Goal: Task Accomplishment & Management: Manage account settings

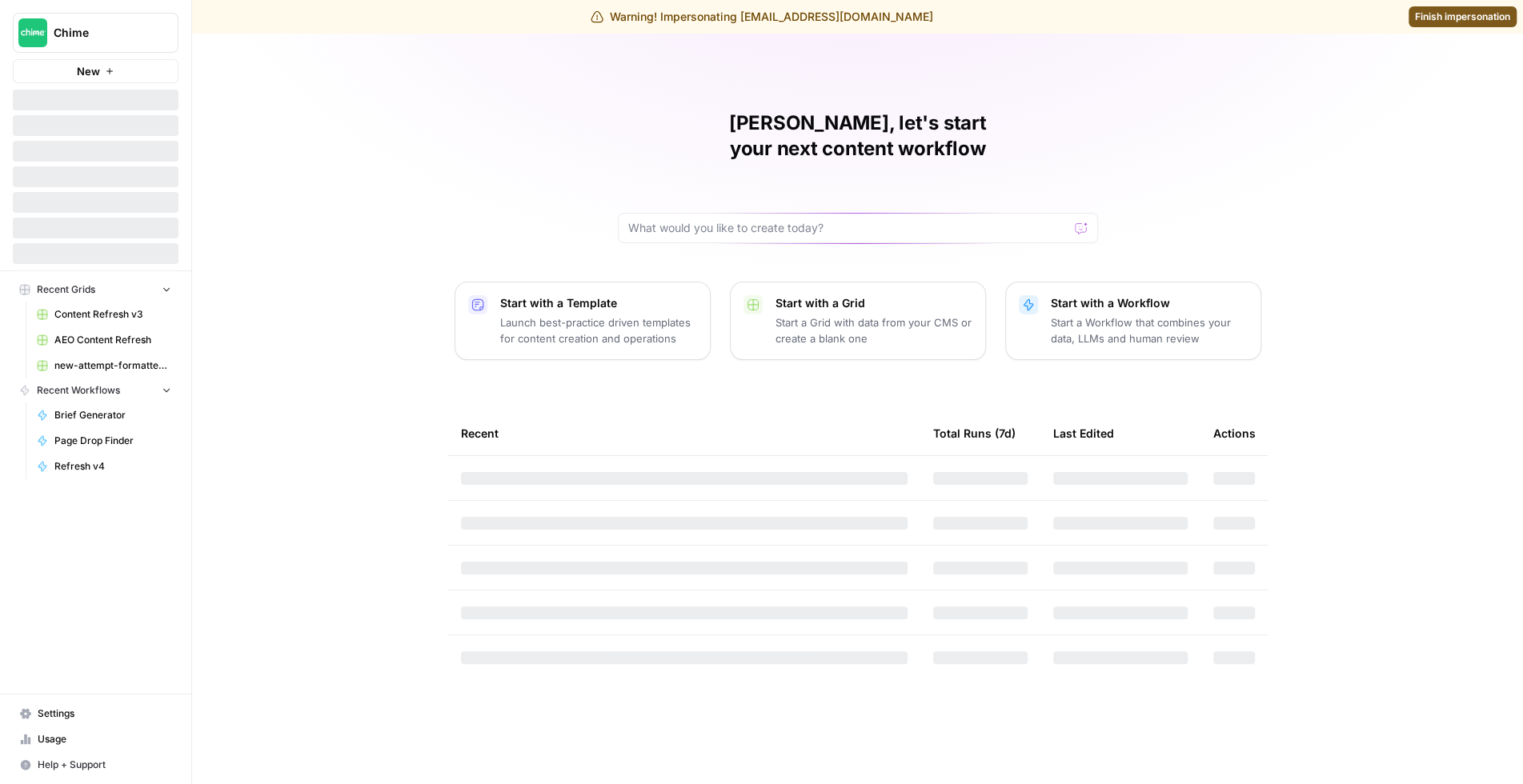
click at [1446, 17] on span "Finish impersonation" at bounding box center [1462, 17] width 95 height 15
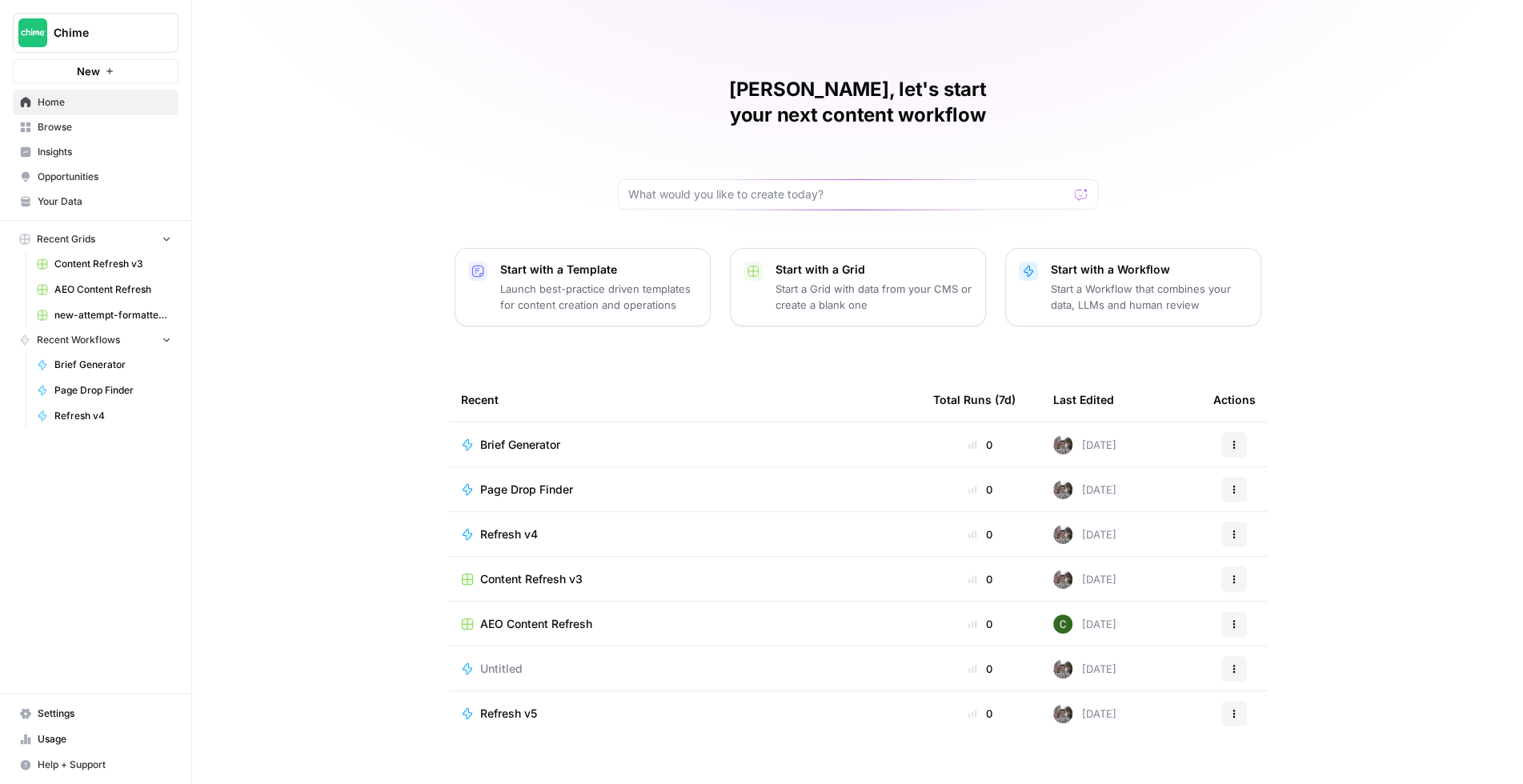
click at [133, 38] on span "Chime" at bounding box center [102, 32] width 96 height 16
click at [56, 717] on span "Settings" at bounding box center [105, 714] width 133 height 15
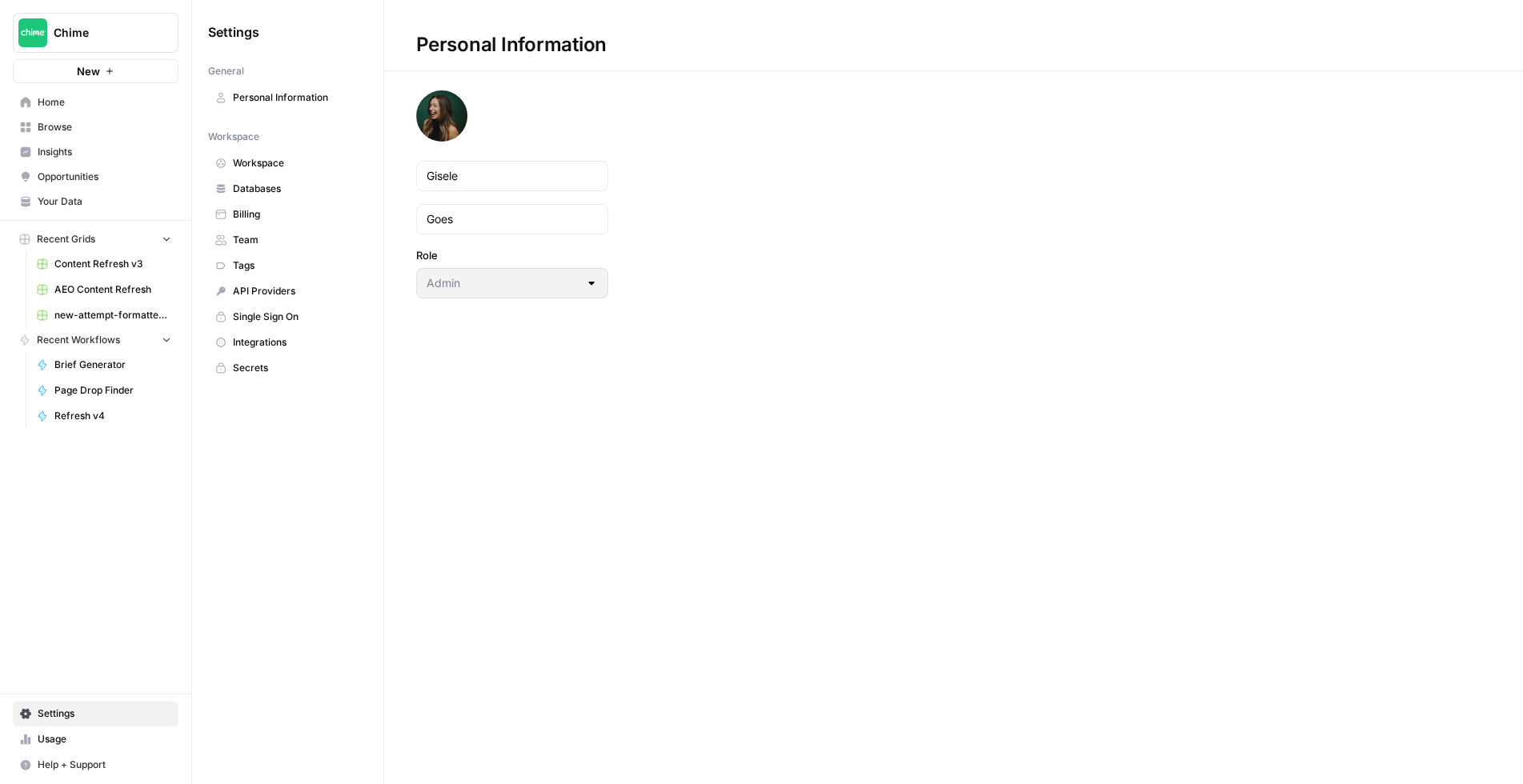
click at [270, 159] on span "Workspace" at bounding box center [296, 163] width 127 height 15
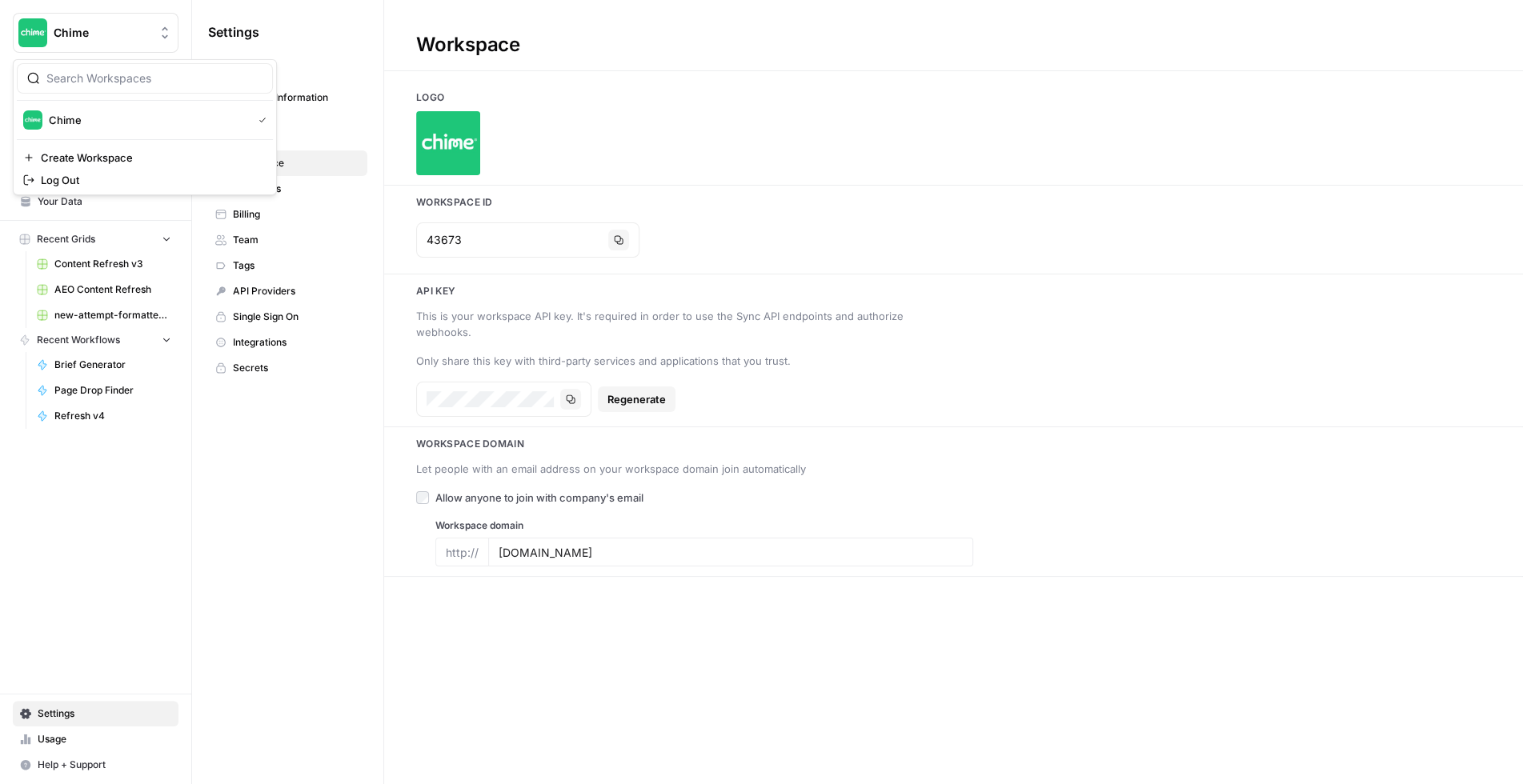
click at [141, 31] on span "Chime" at bounding box center [102, 32] width 96 height 16
click at [74, 185] on span "Log Out" at bounding box center [150, 180] width 220 height 16
